Goal: Information Seeking & Learning: Learn about a topic

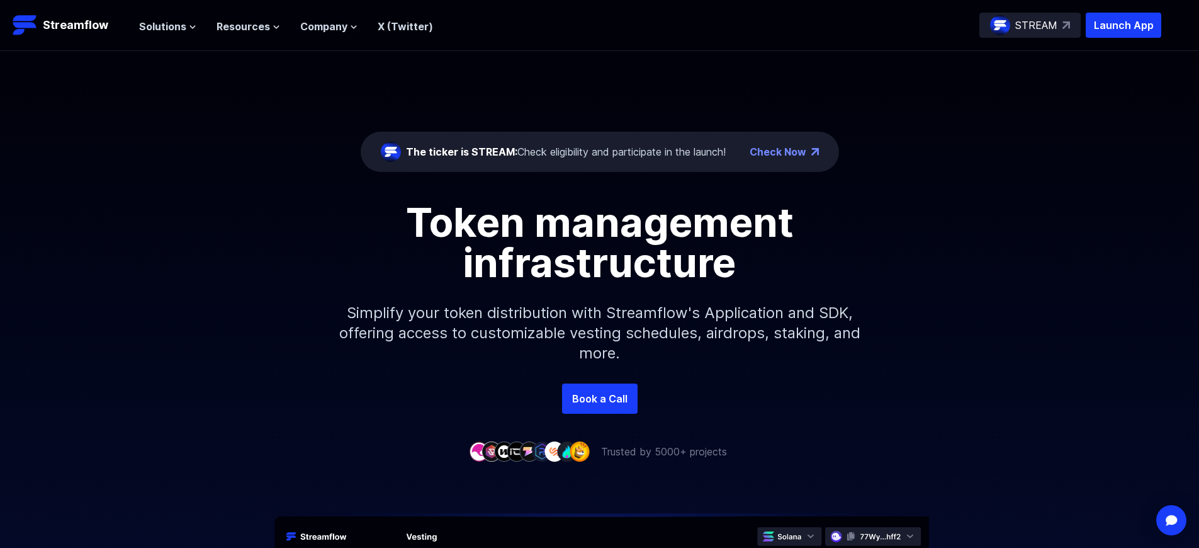
click at [1124, 25] on p "Launch App" at bounding box center [1124, 25] width 76 height 25
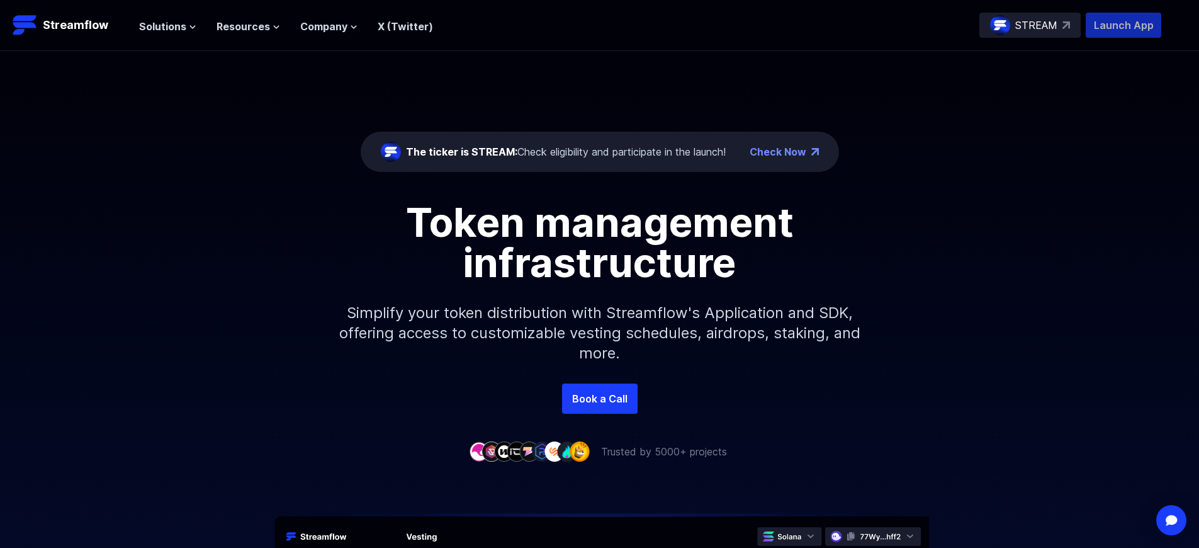
click at [1124, 25] on p "Launch App" at bounding box center [1124, 25] width 76 height 25
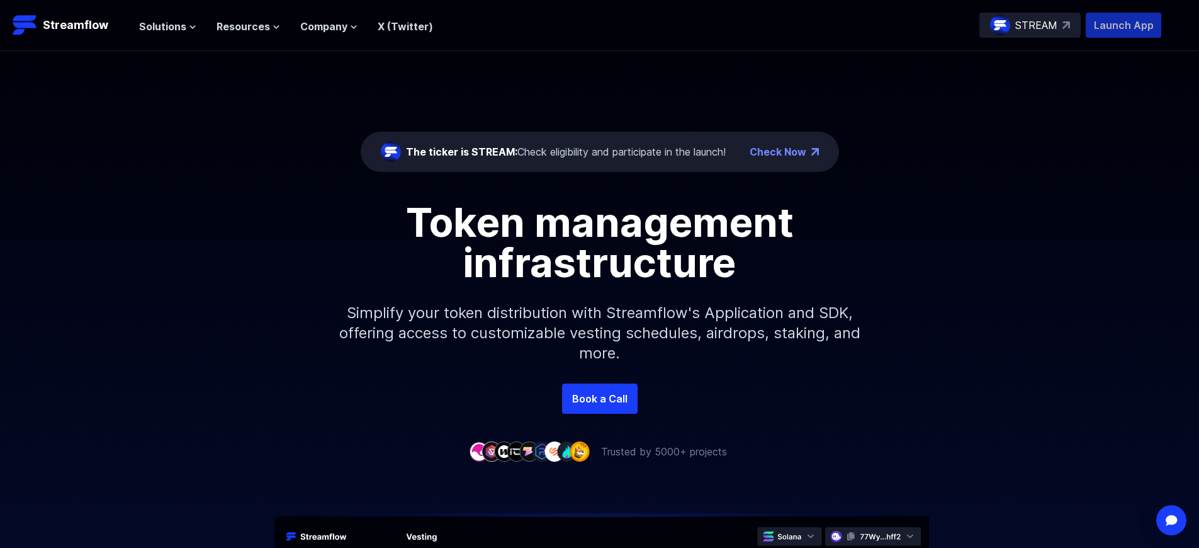
click at [1124, 25] on p "Launch App" at bounding box center [1124, 25] width 76 height 25
